Goal: Information Seeking & Learning: Find specific fact

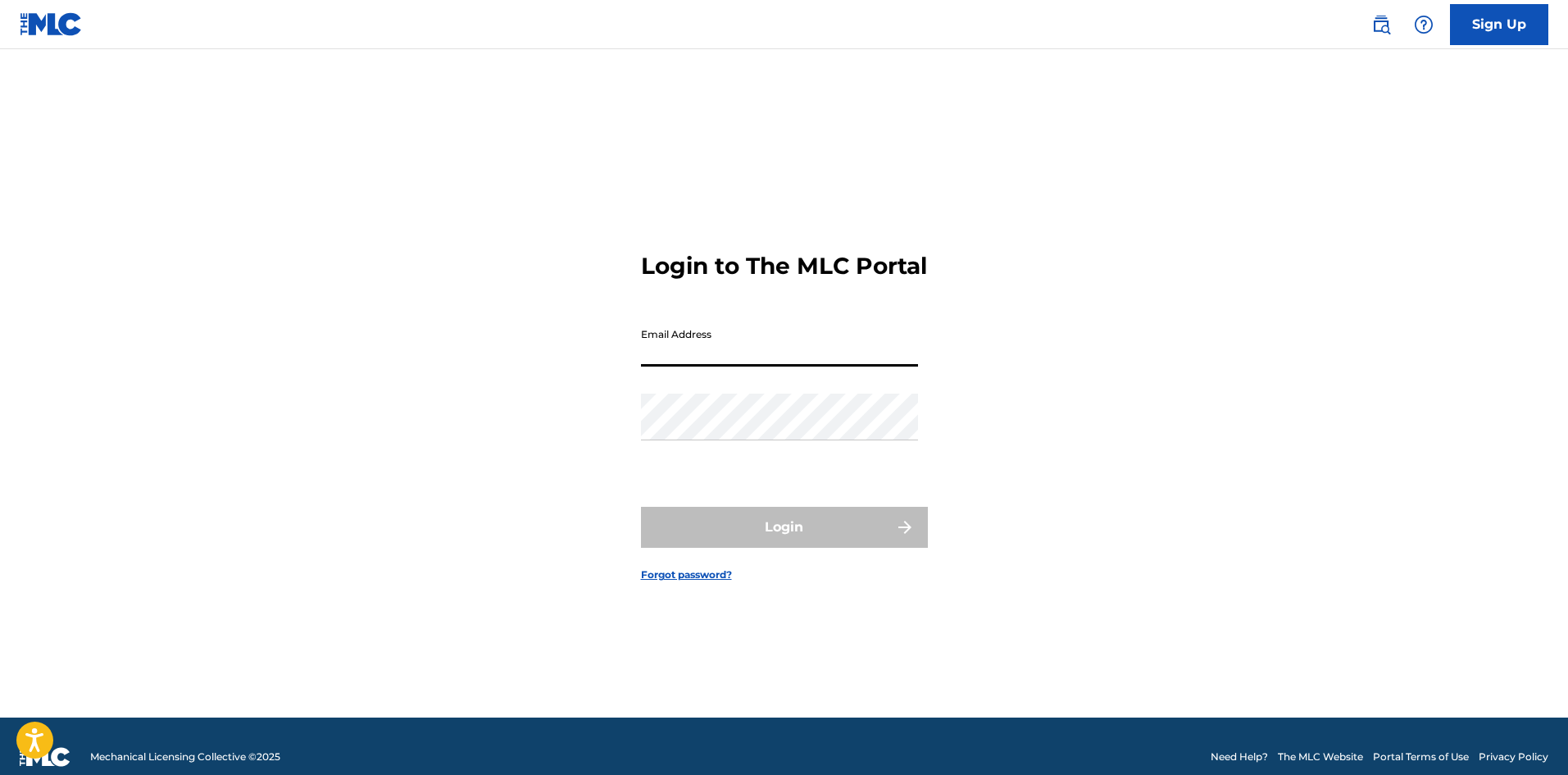
type input "[PERSON_NAME][EMAIL_ADDRESS][PERSON_NAME][DOMAIN_NAME]"
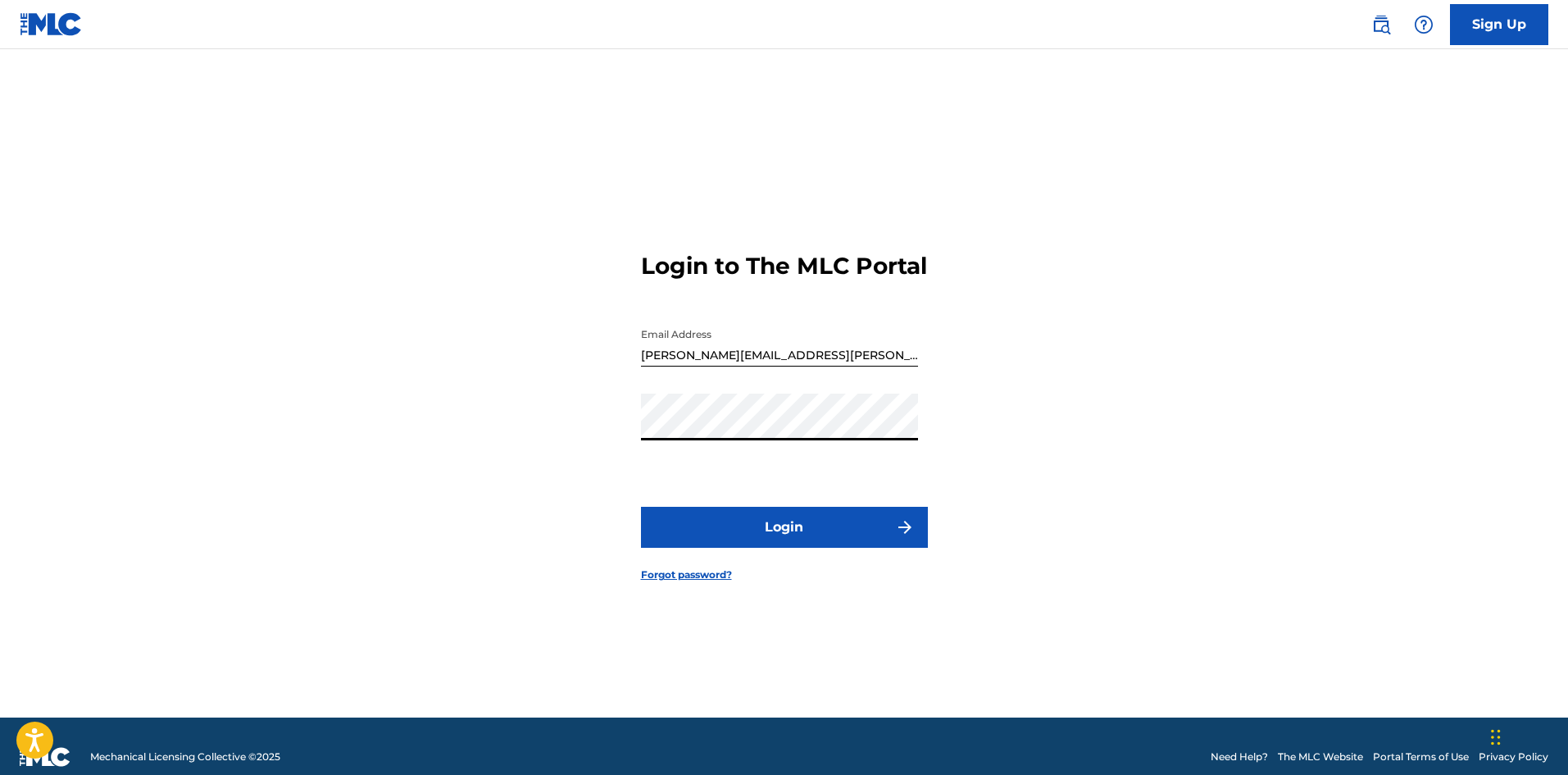
click at [641, 506] on button "Login" at bounding box center [784, 526] width 287 height 41
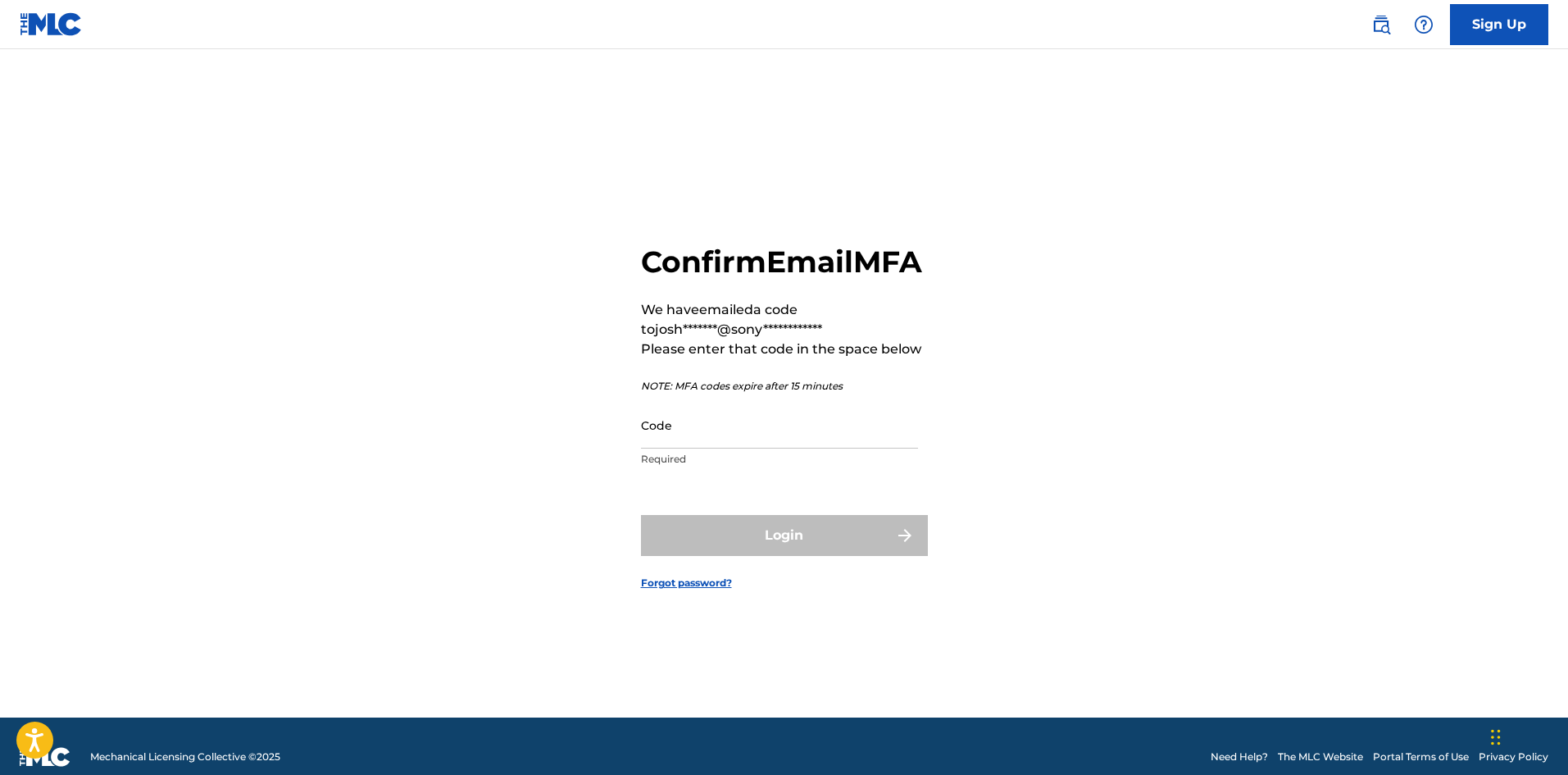
click at [704, 449] on input "Code" at bounding box center [779, 424] width 277 height 47
paste input "819903"
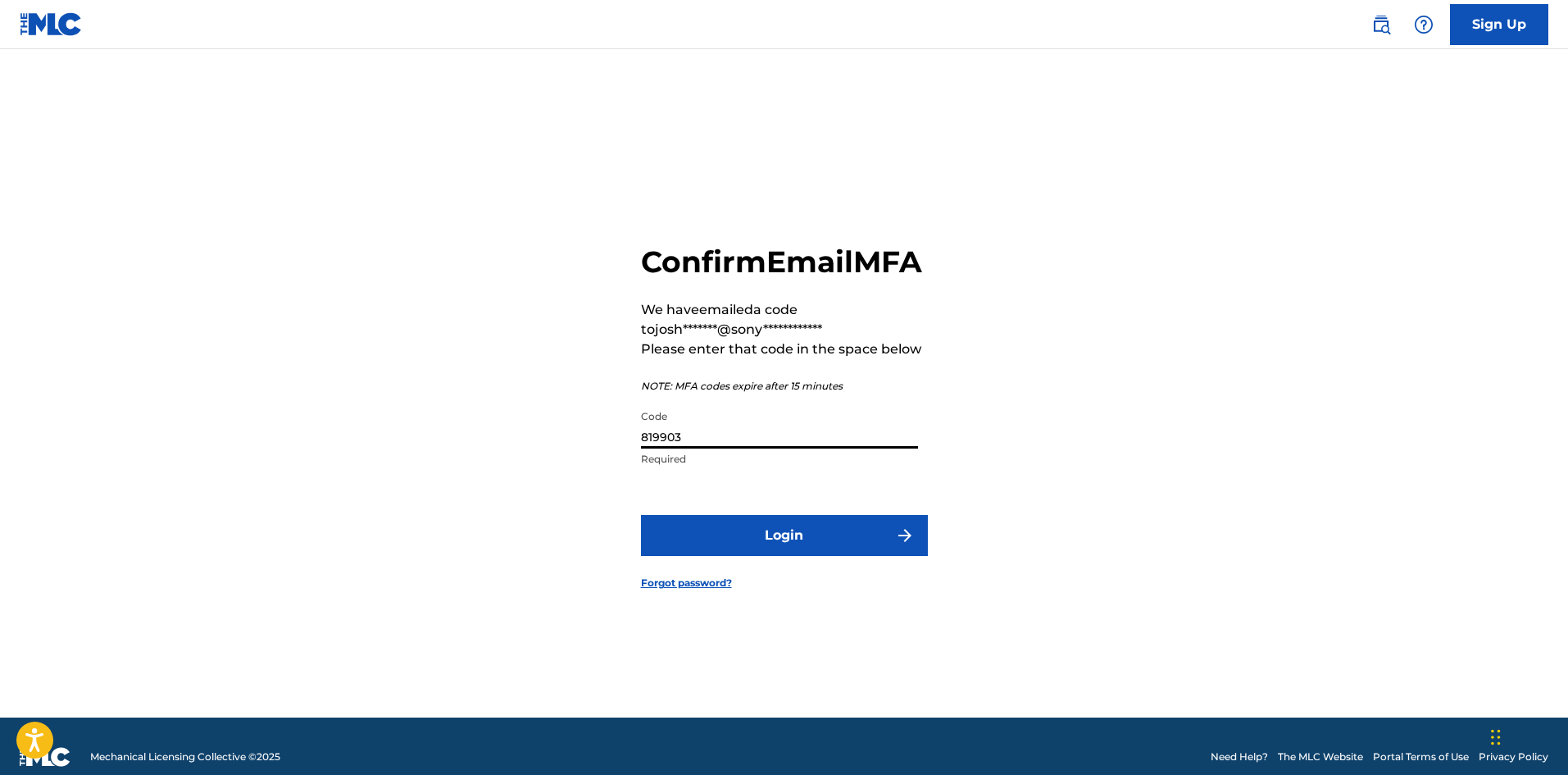
type input "819903"
click at [750, 554] on button "Login" at bounding box center [784, 535] width 287 height 41
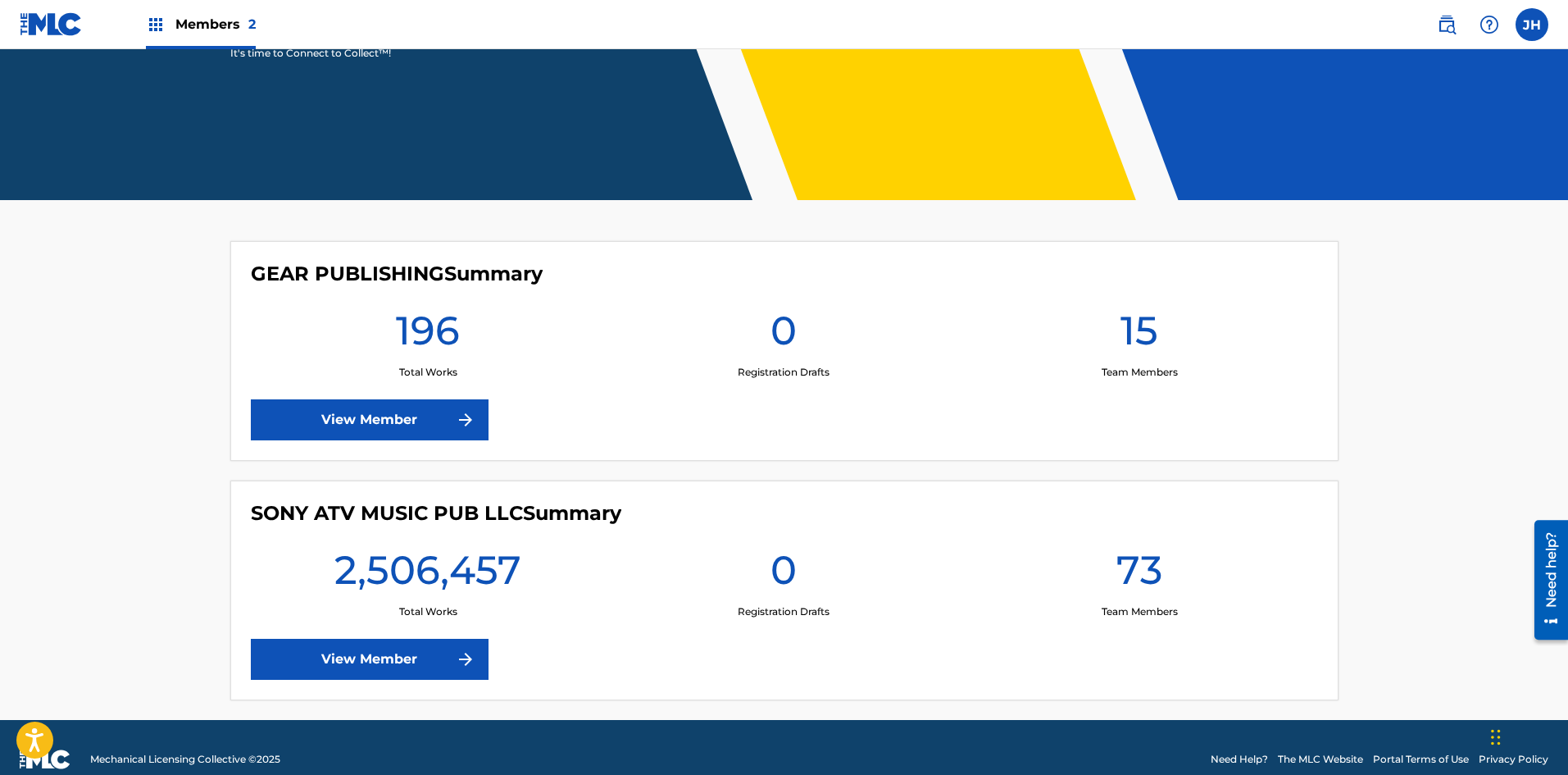
scroll to position [304, 0]
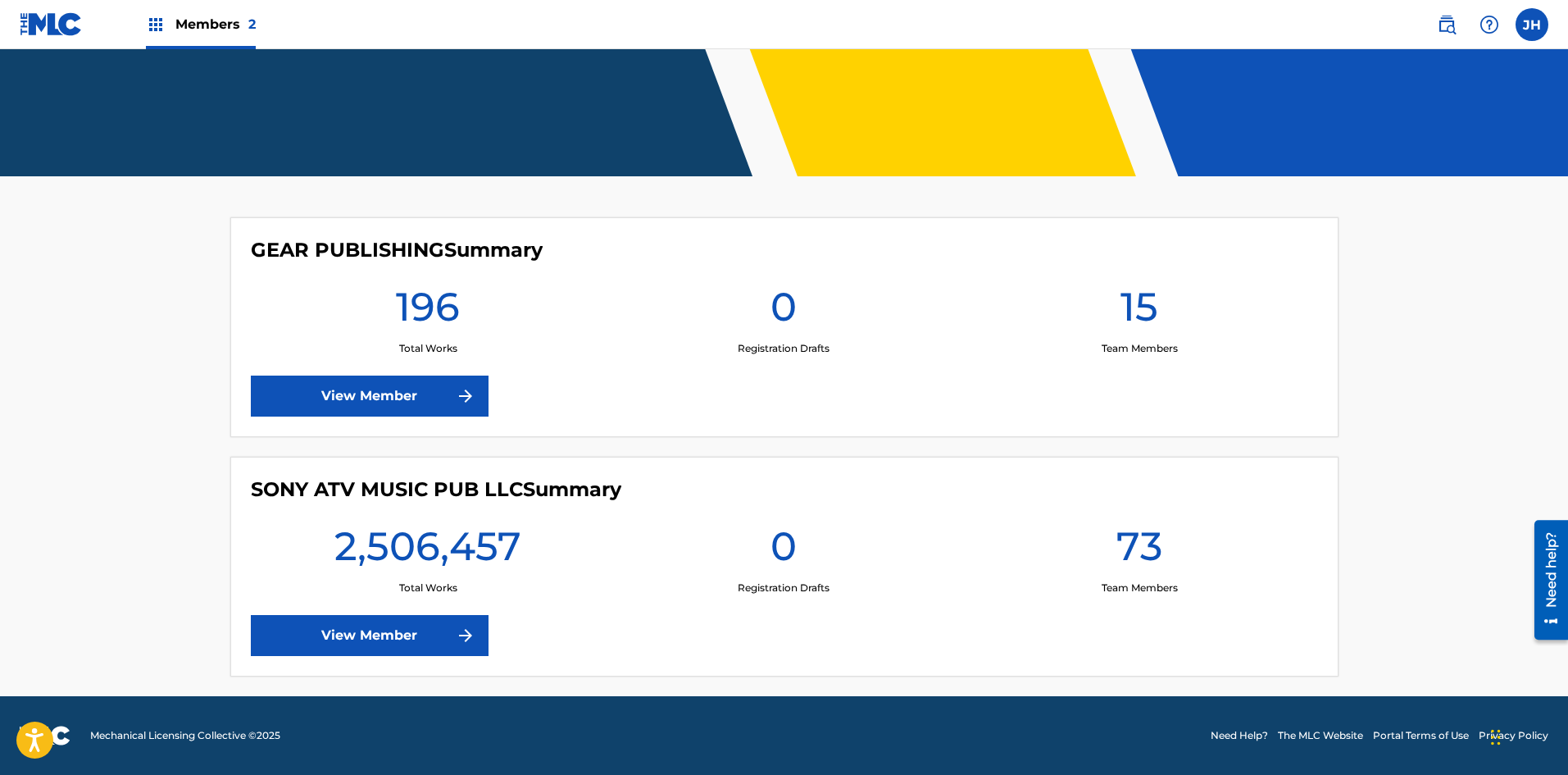
click at [438, 634] on link "View Member" at bounding box center [369, 635] width 238 height 41
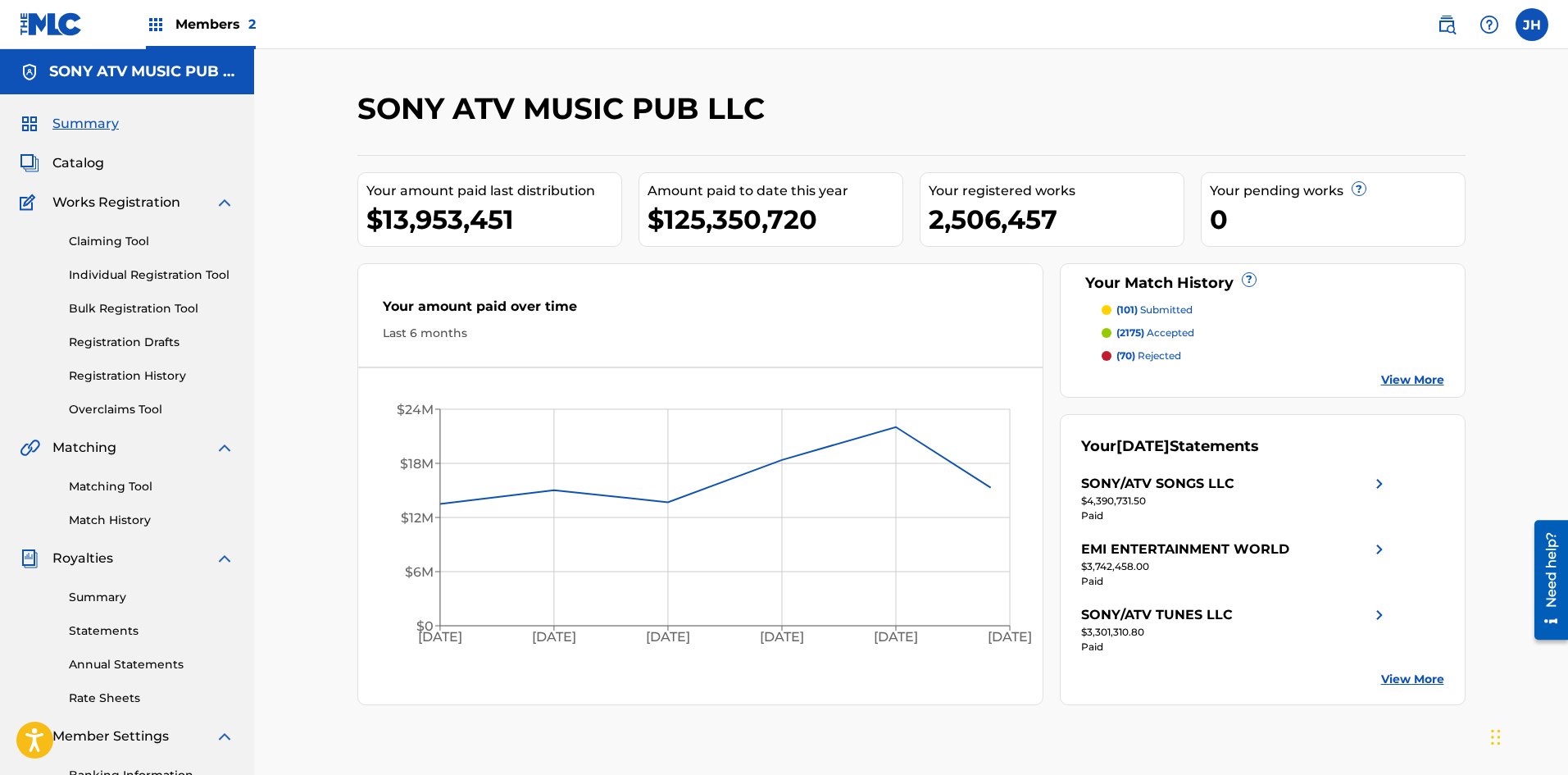
click at [83, 159] on span "Catalog" at bounding box center [78, 164] width 52 height 20
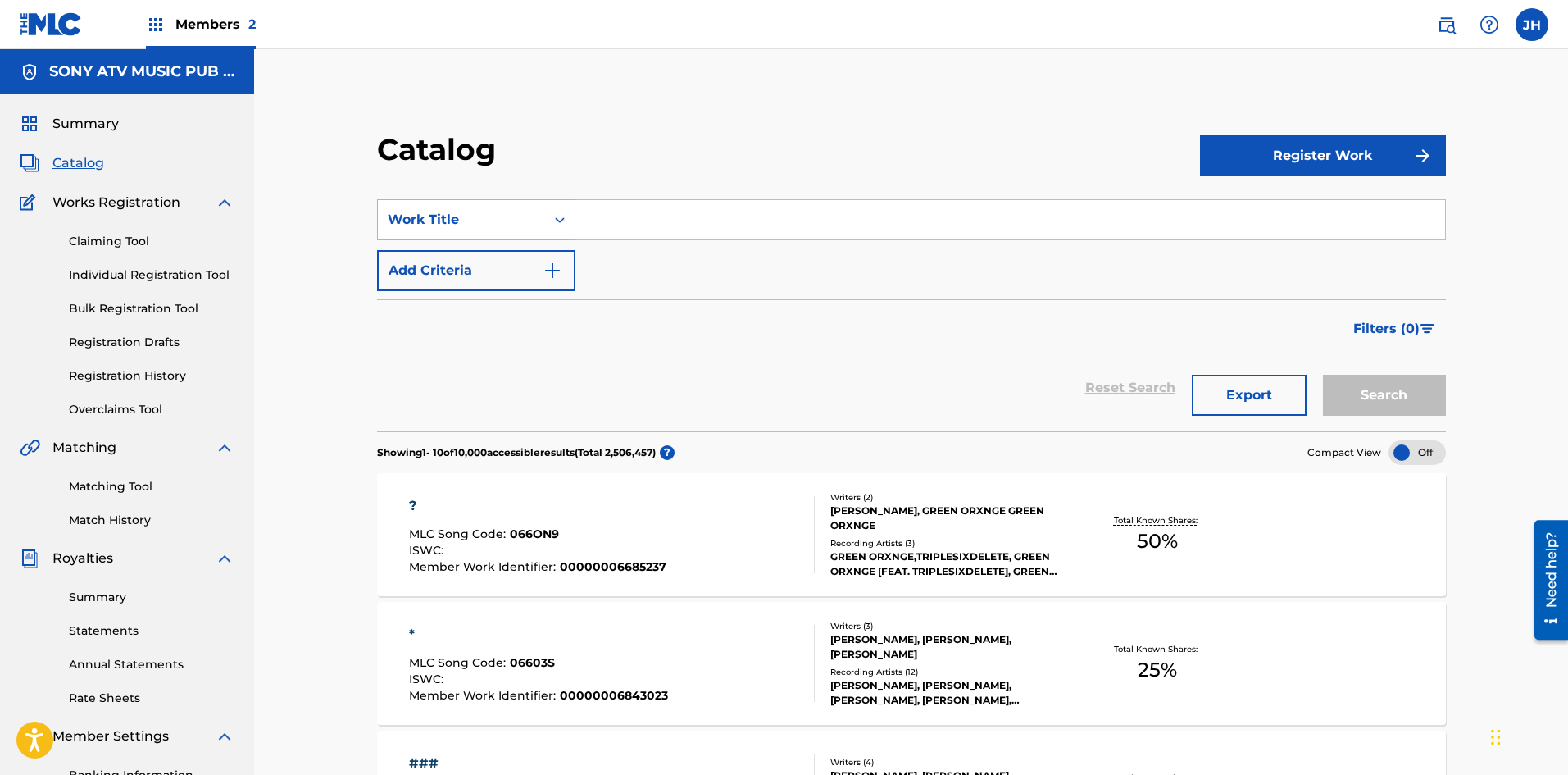
click at [528, 215] on div "Work Title" at bounding box center [461, 220] width 147 height 20
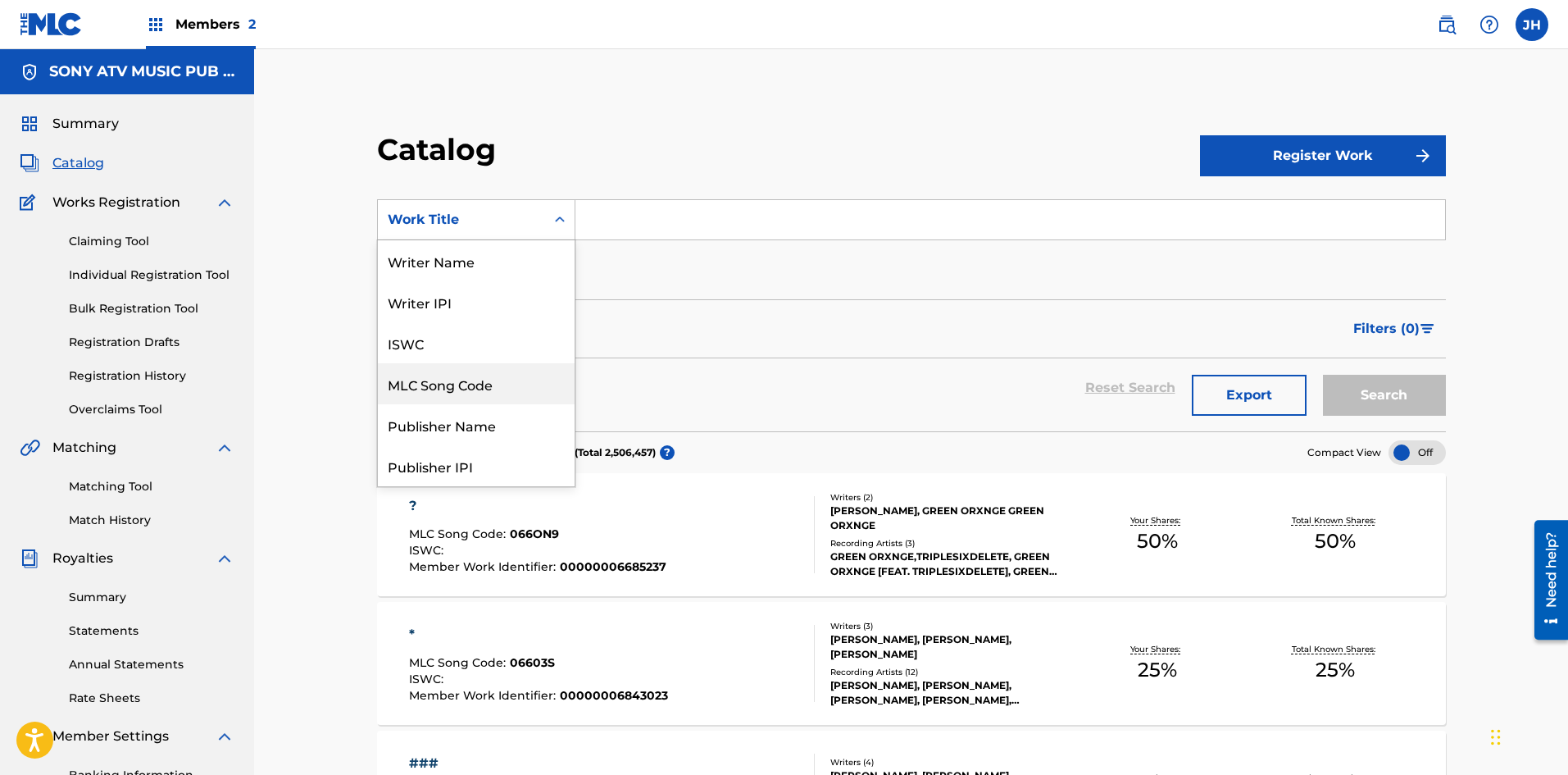
click at [471, 393] on div "MLC Song Code" at bounding box center [475, 383] width 196 height 41
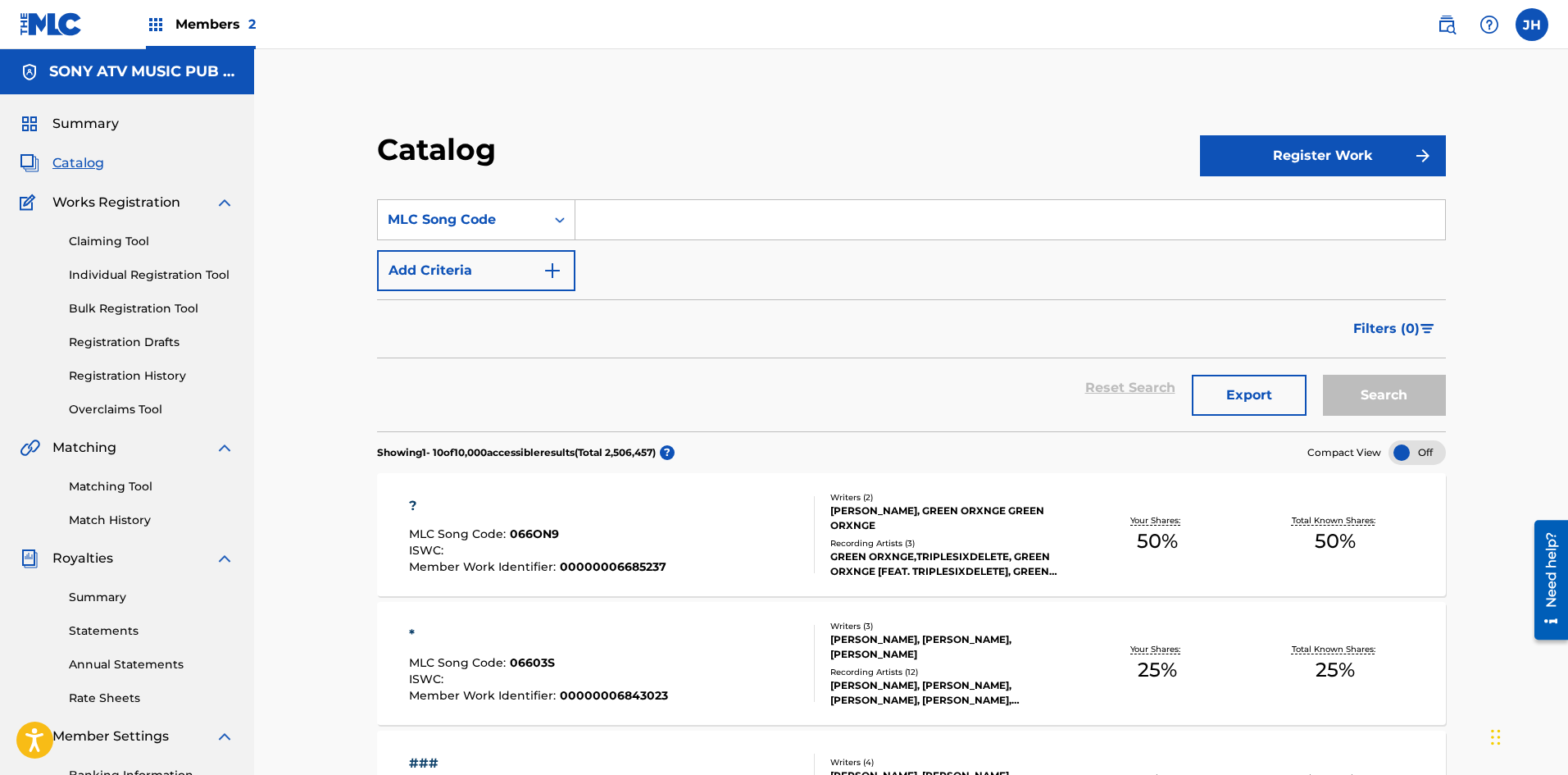
click at [630, 210] on input "Search Form" at bounding box center [1011, 219] width 870 height 39
paste input "S54BQK"
click at [1393, 392] on button "Search" at bounding box center [1384, 395] width 123 height 41
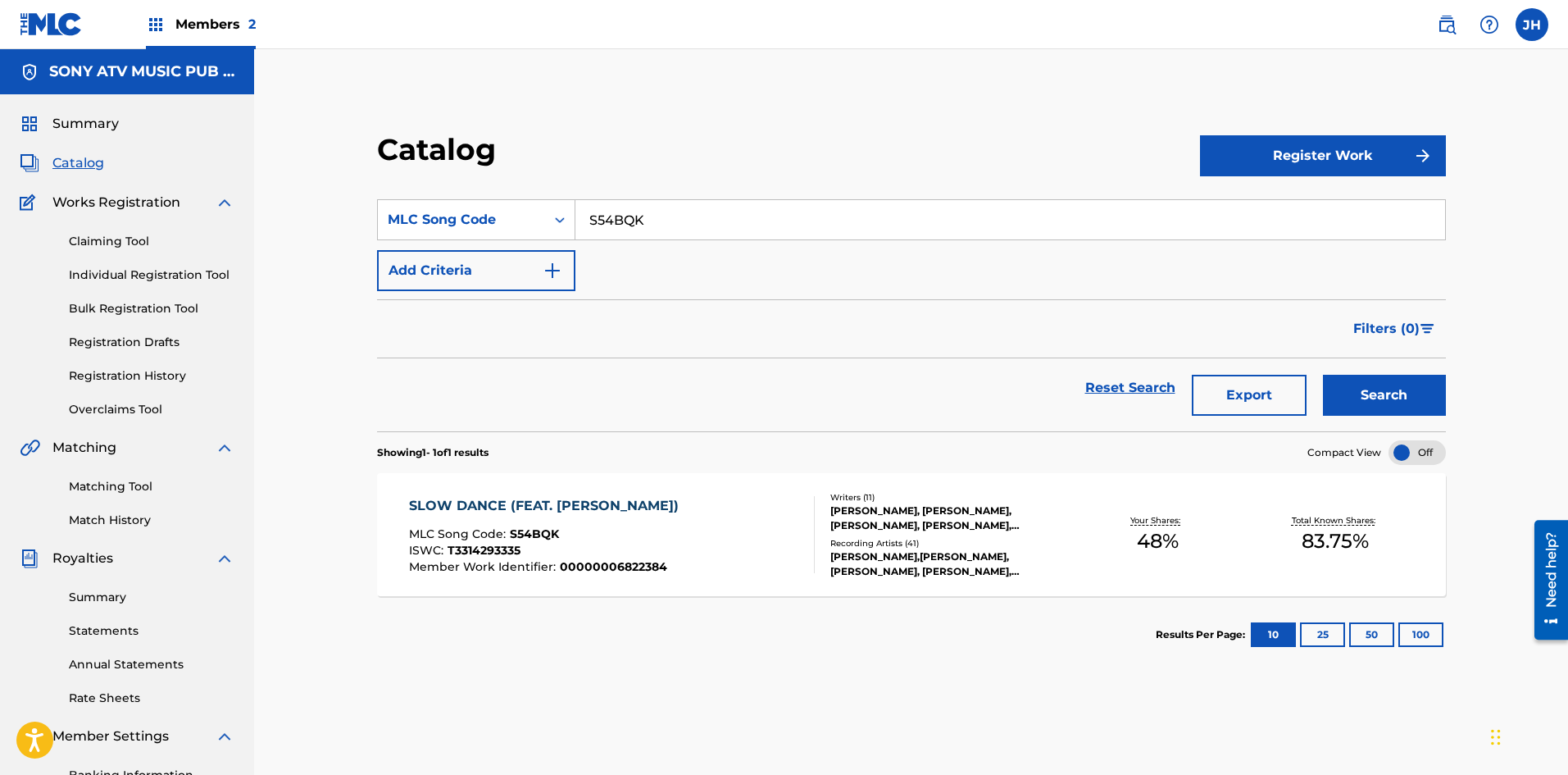
click at [665, 207] on input "S54BQK" at bounding box center [1011, 219] width 870 height 39
click at [666, 207] on input "S54BQK" at bounding box center [1011, 219] width 870 height 39
paste input "N5058"
type input "N5058K"
click at [1409, 403] on button "Search" at bounding box center [1384, 395] width 123 height 41
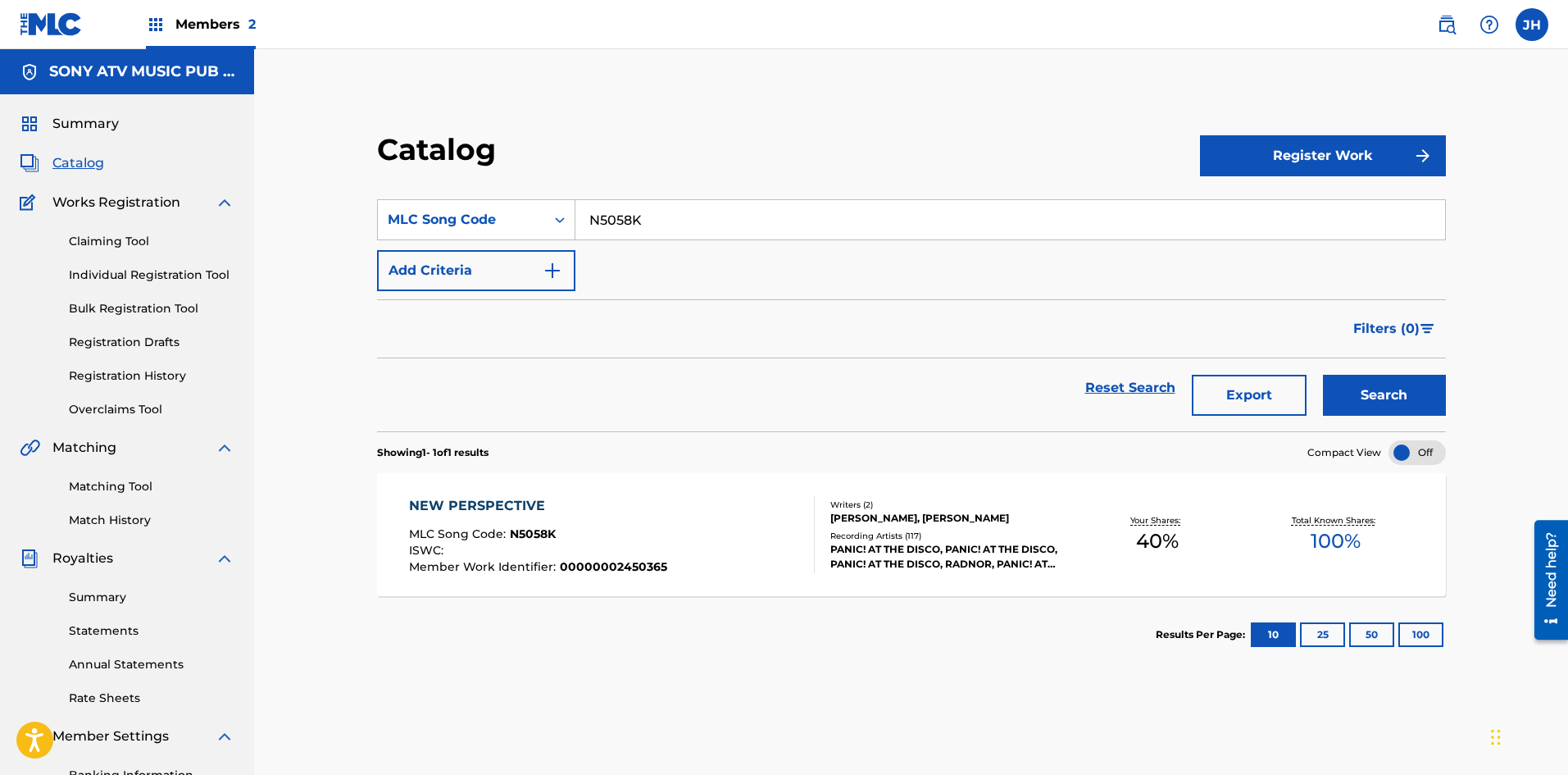
click at [783, 536] on div "NEW PERSPECTIVE MLC Song Code : N5058K ISWC : Member Work Identifier : 00000002…" at bounding box center [612, 535] width 407 height 77
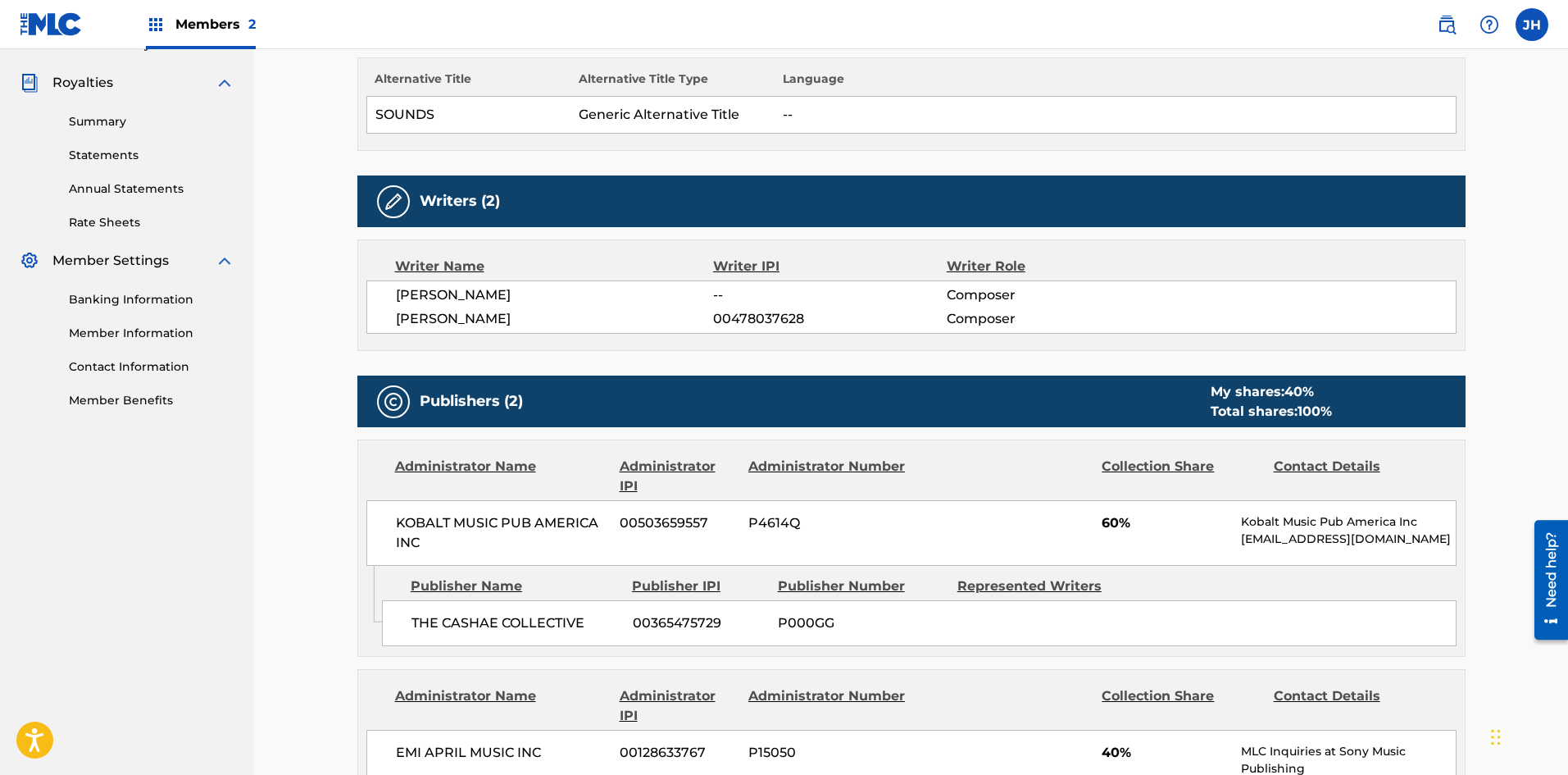
scroll to position [409, 0]
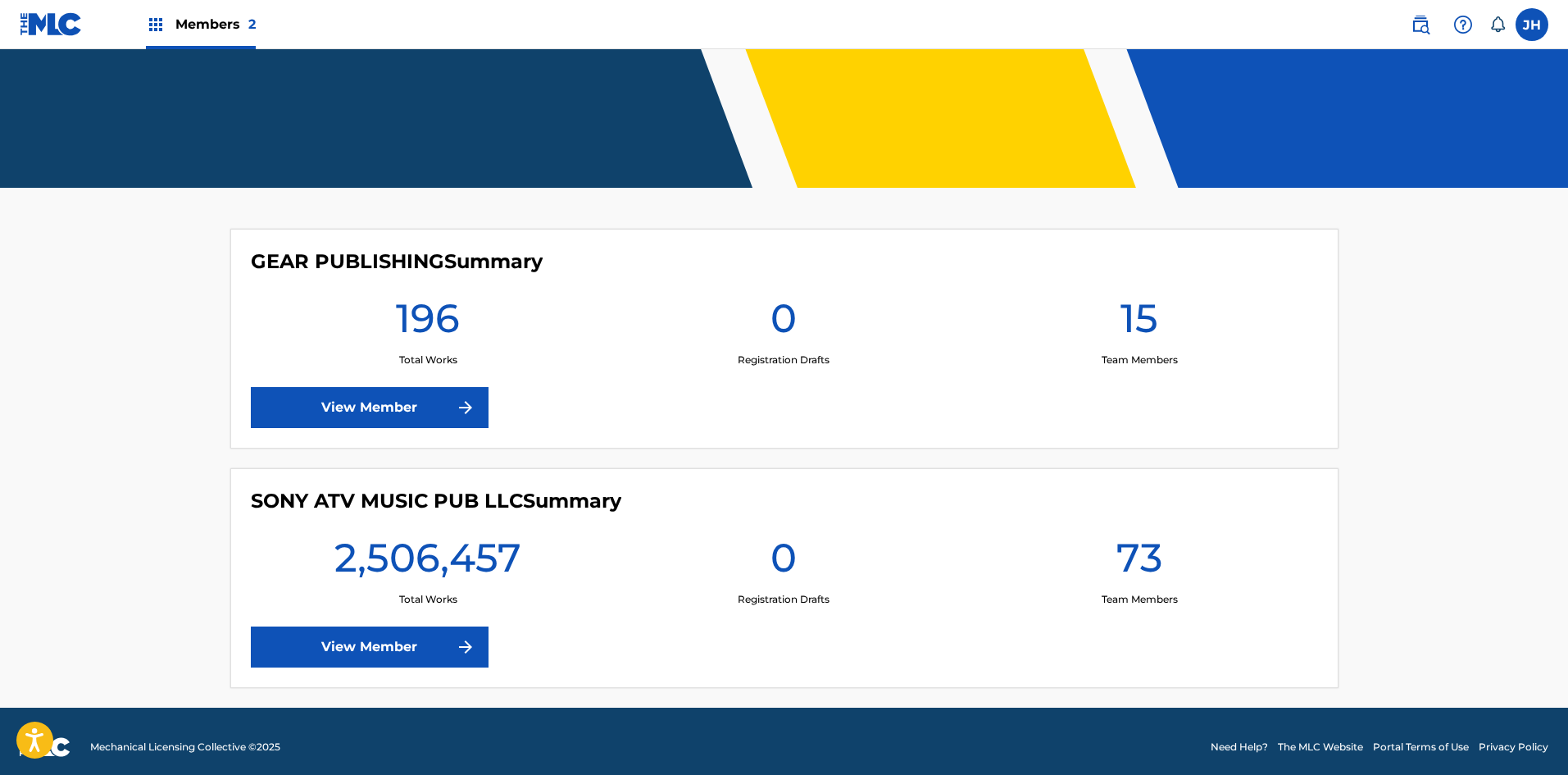
scroll to position [304, 0]
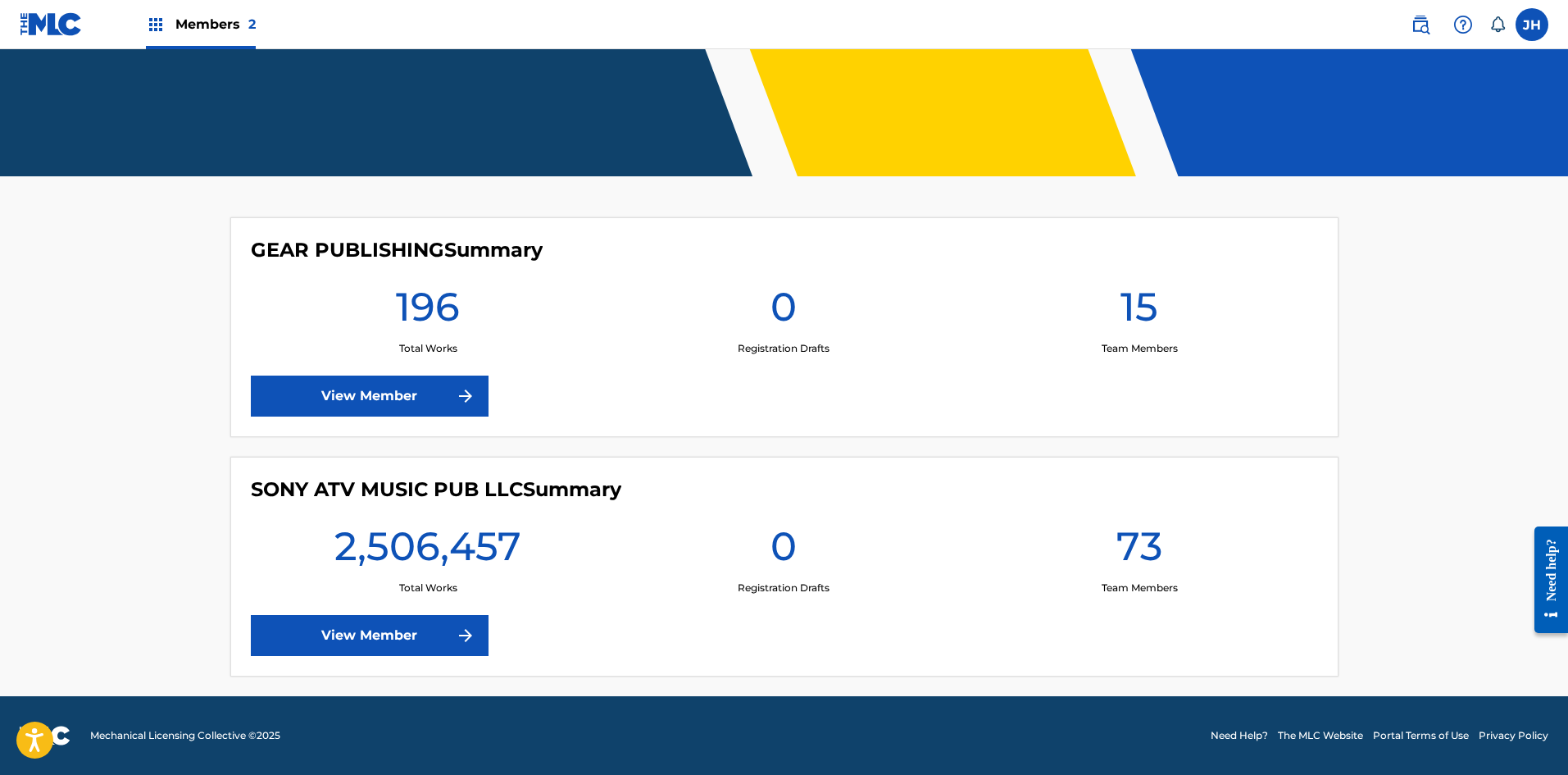
click at [366, 632] on link "View Member" at bounding box center [369, 635] width 238 height 41
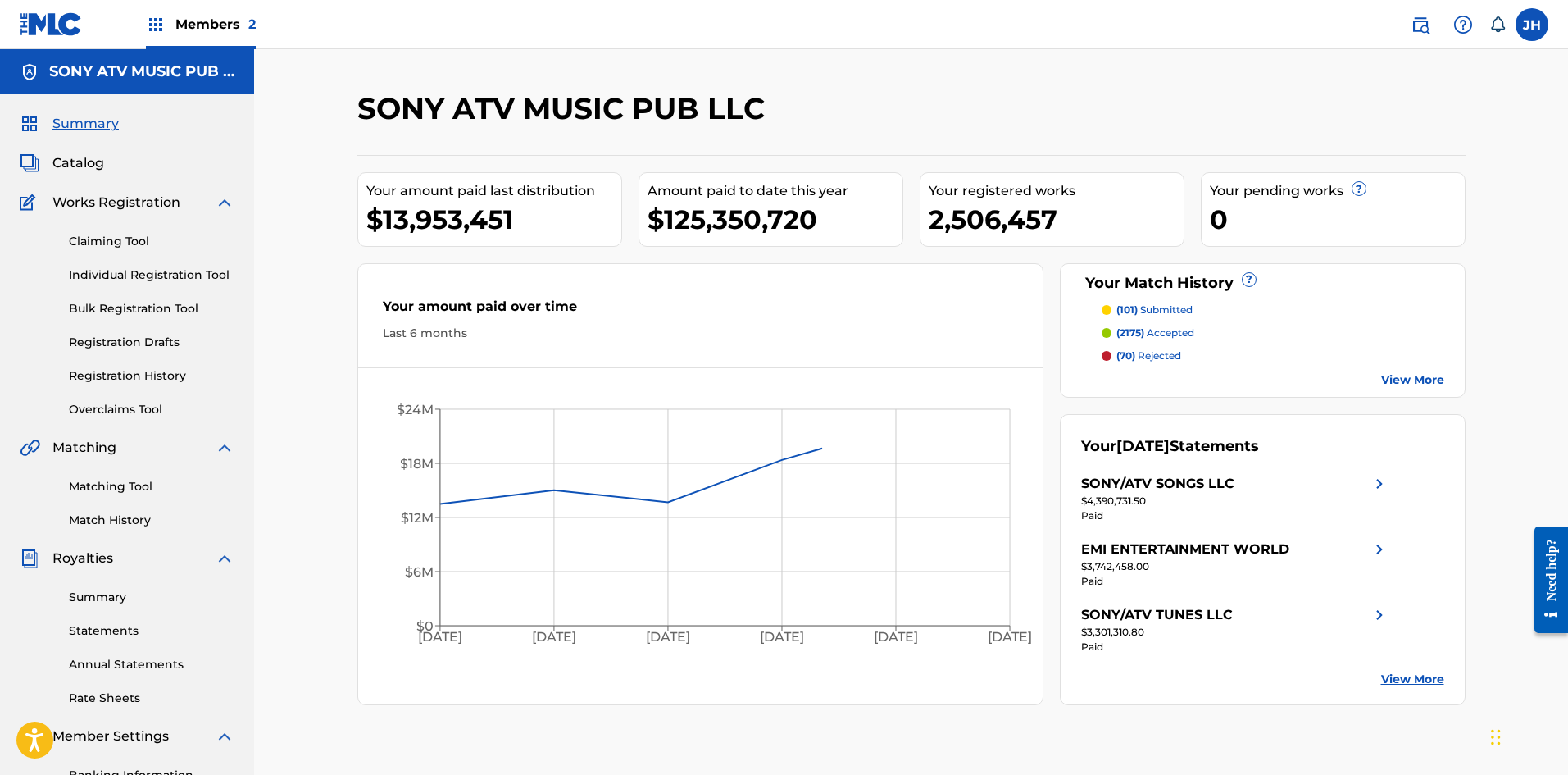
click at [98, 160] on span "Catalog" at bounding box center [78, 164] width 52 height 20
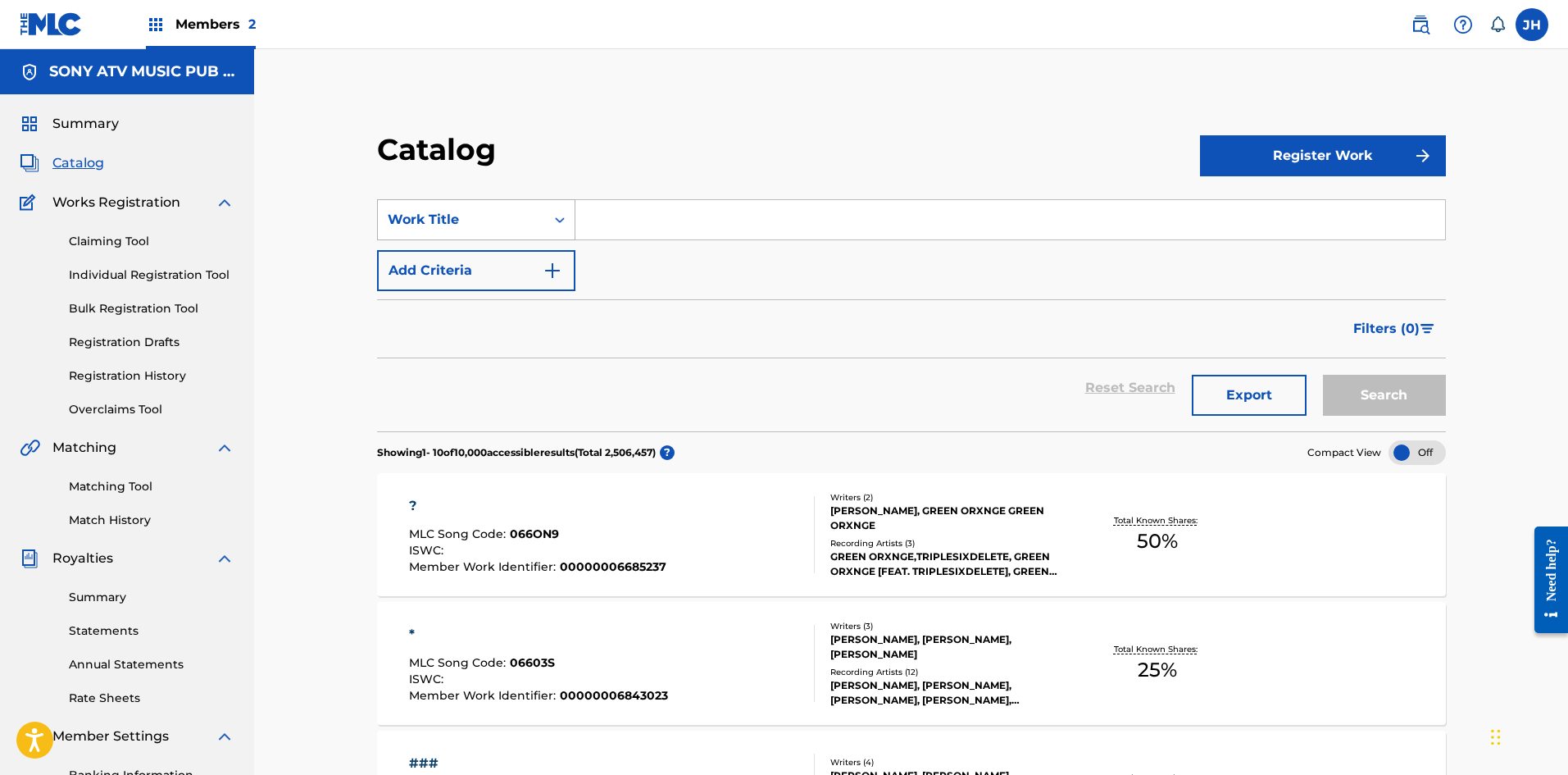
click at [498, 228] on div "Work Title" at bounding box center [461, 220] width 147 height 20
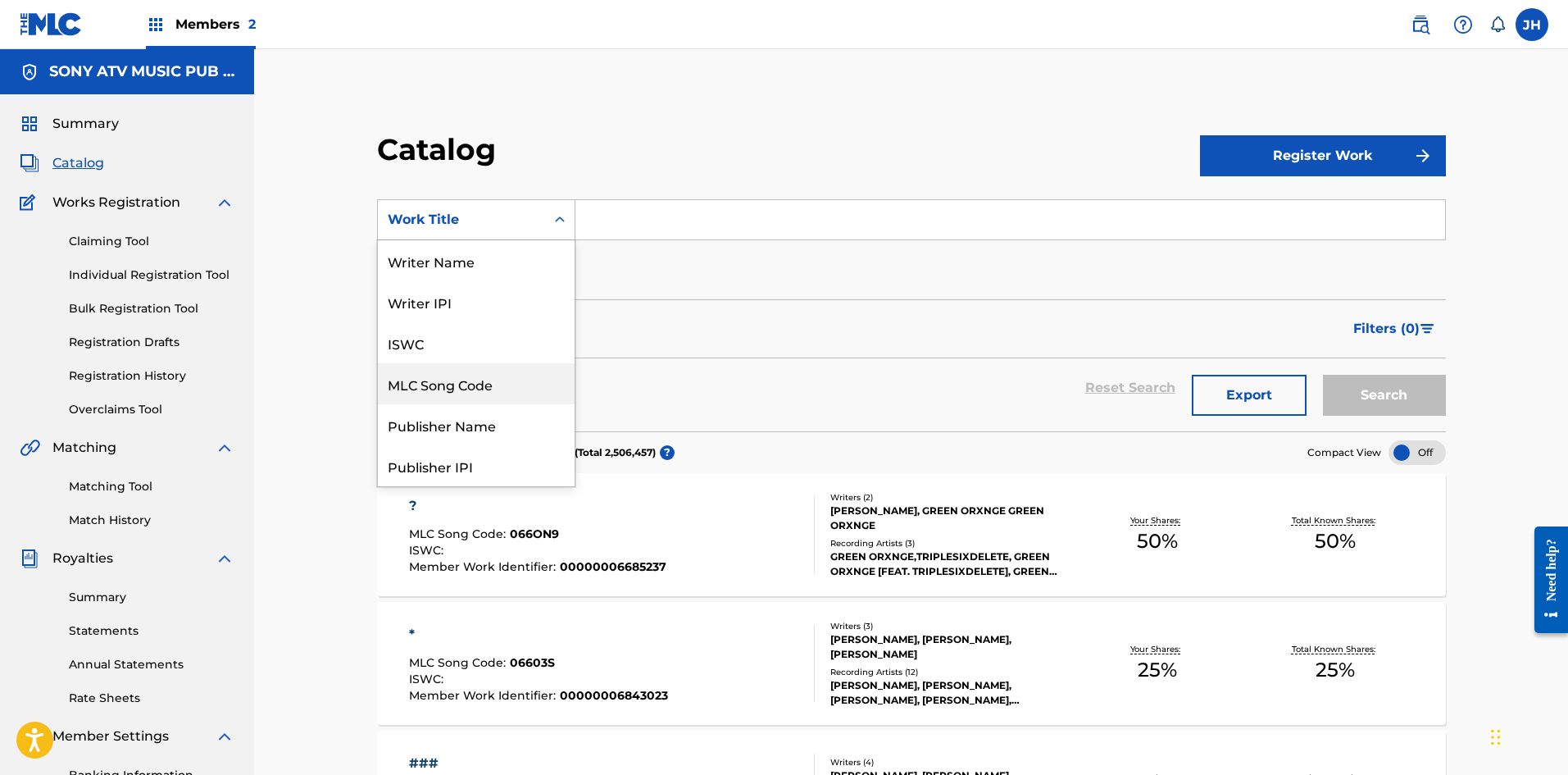
drag, startPoint x: 481, startPoint y: 377, endPoint x: 483, endPoint y: 362, distance: 15.1
click at [481, 377] on div "MLC Song Code" at bounding box center [475, 383] width 196 height 41
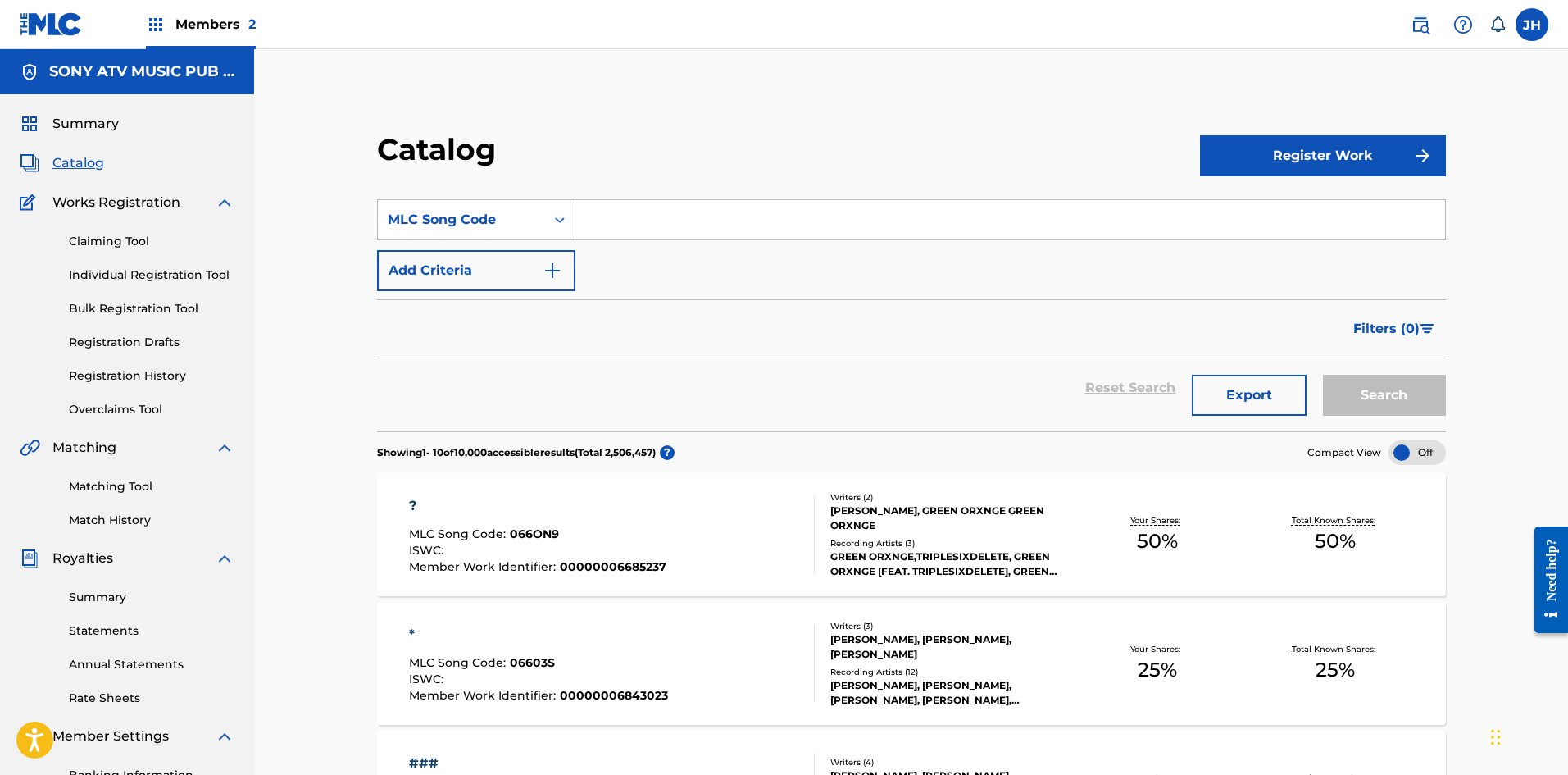
click at [684, 232] on input "Search Form" at bounding box center [1011, 219] width 870 height 39
paste input "T1216R"
click at [1392, 386] on button "Search" at bounding box center [1384, 395] width 123 height 41
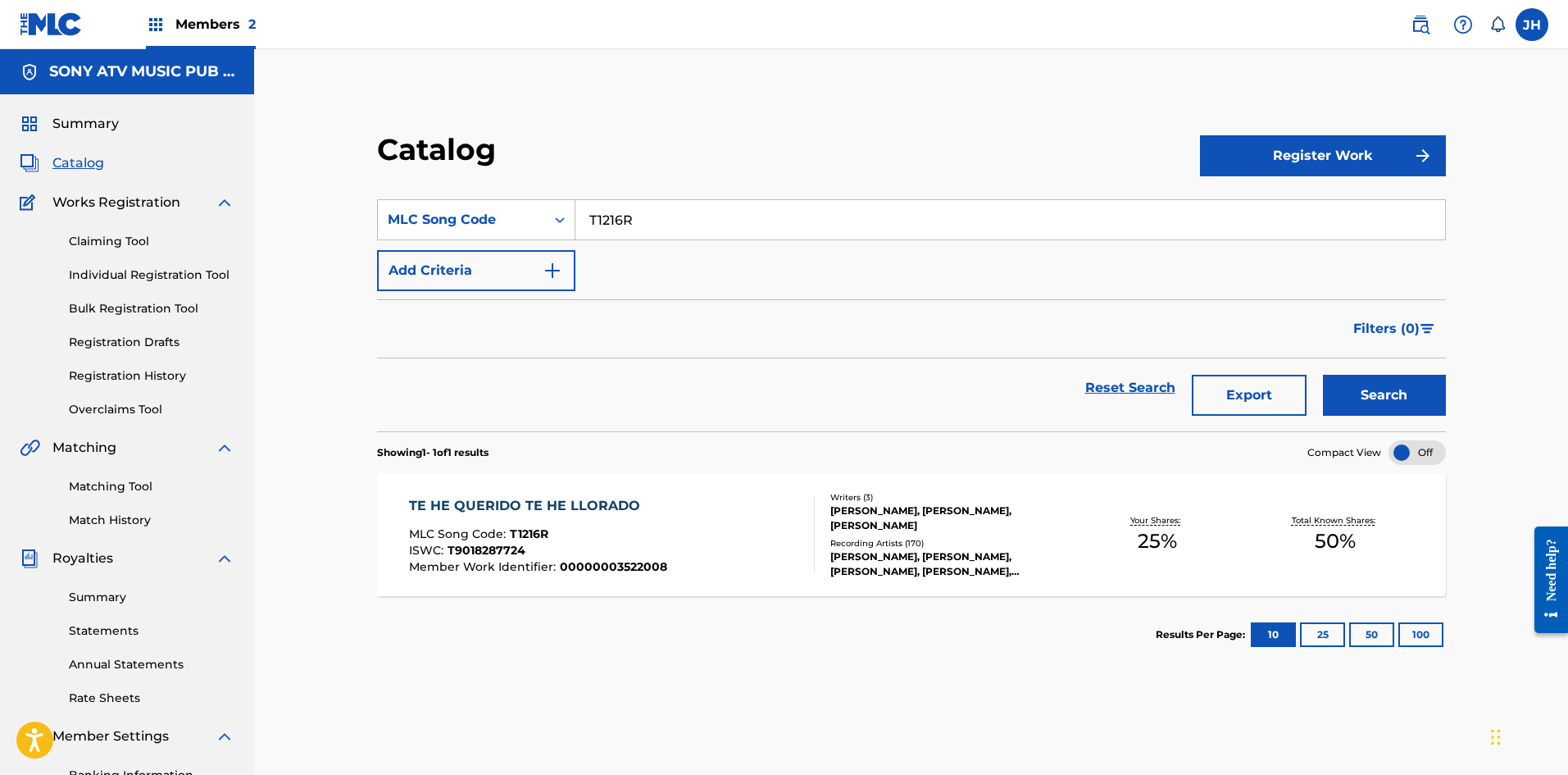
click at [698, 227] on input "T1216R" at bounding box center [1011, 219] width 870 height 39
paste input "N74PLX"
type input "N74PLX"
click at [1372, 373] on div "Search" at bounding box center [1380, 388] width 131 height 59
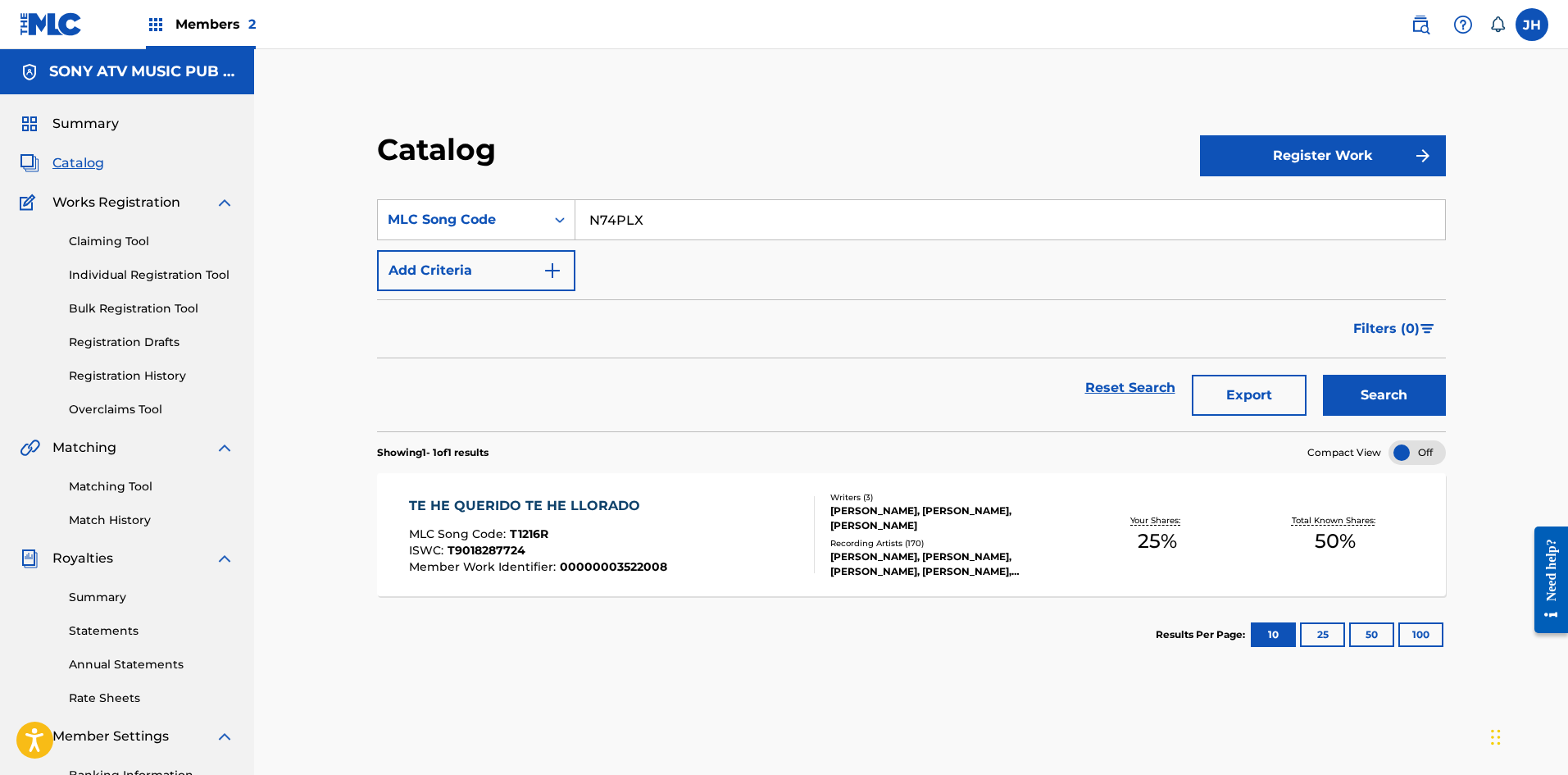
click at [1379, 391] on button "Search" at bounding box center [1384, 395] width 123 height 41
